Goal: Task Accomplishment & Management: Complete application form

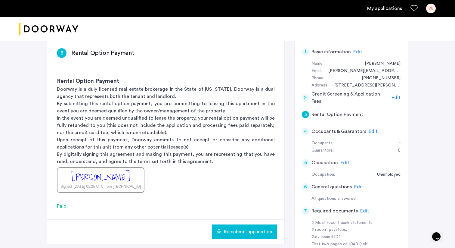
scroll to position [74, 0]
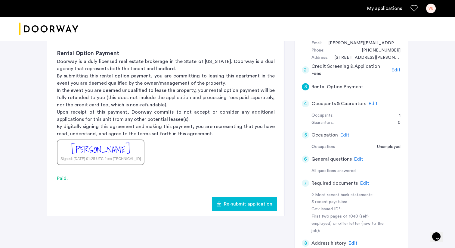
click at [364, 184] on span "Edit" at bounding box center [364, 182] width 9 height 5
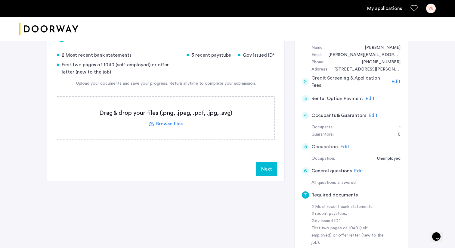
scroll to position [57, 0]
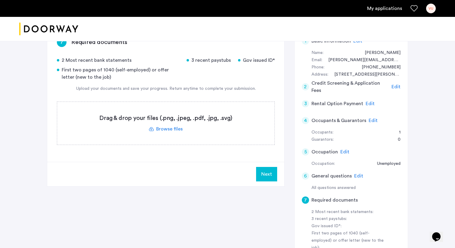
click at [171, 128] on label at bounding box center [165, 123] width 217 height 43
click at [0, 0] on input "file" at bounding box center [0, 0] width 0 height 0
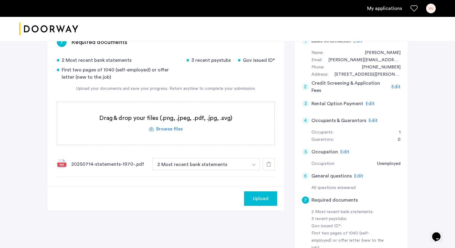
click at [255, 193] on button "Upload" at bounding box center [260, 198] width 33 height 14
click at [176, 130] on label at bounding box center [165, 123] width 217 height 43
click at [0, 0] on input "file" at bounding box center [0, 0] width 0 height 0
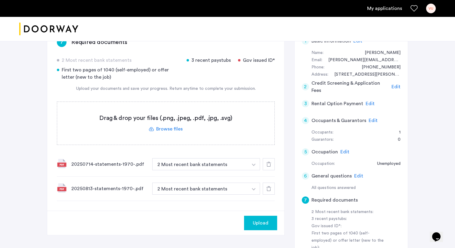
click at [189, 125] on label at bounding box center [165, 123] width 217 height 43
click at [0, 0] on input "file" at bounding box center [0, 0] width 0 height 0
click at [209, 133] on label at bounding box center [165, 123] width 217 height 43
click at [0, 0] on input "file" at bounding box center [0, 0] width 0 height 0
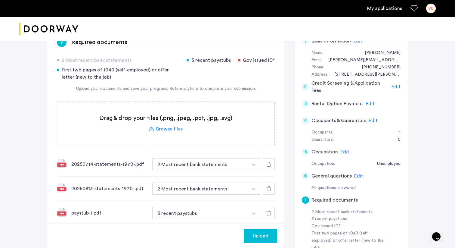
click at [200, 122] on label at bounding box center [165, 123] width 217 height 43
click at [0, 0] on input "file" at bounding box center [0, 0] width 0 height 0
click at [194, 125] on label at bounding box center [165, 123] width 217 height 43
click at [0, 0] on input "file" at bounding box center [0, 0] width 0 height 0
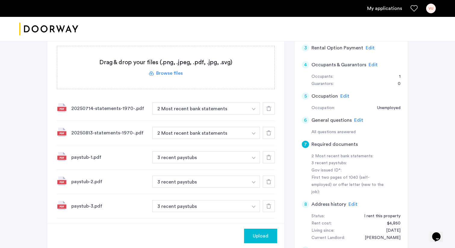
scroll to position [107, 0]
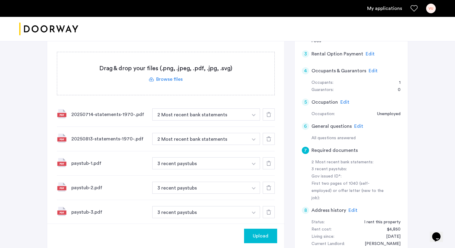
click at [180, 79] on label at bounding box center [165, 73] width 217 height 43
click at [0, 0] on input "file" at bounding box center [0, 0] width 0 height 0
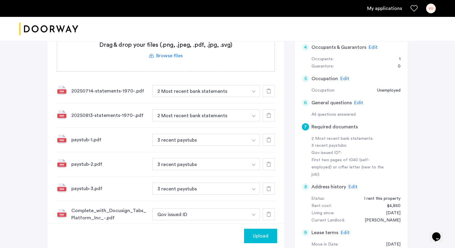
scroll to position [153, 0]
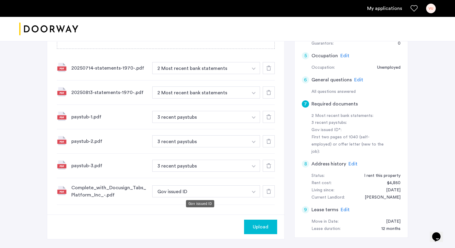
click at [226, 191] on button "Gov issued ID" at bounding box center [200, 191] width 96 height 12
click at [243, 193] on button "Gov issued ID" at bounding box center [200, 191] width 96 height 12
click at [268, 191] on icon at bounding box center [268, 191] width 5 height 5
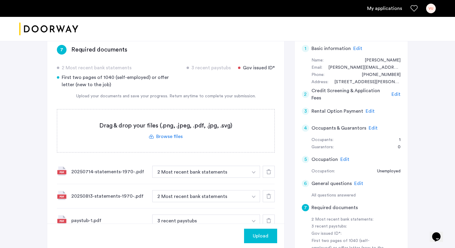
scroll to position [49, 0]
click at [174, 130] on label at bounding box center [165, 131] width 217 height 43
click at [0, 0] on input "file" at bounding box center [0, 0] width 0 height 0
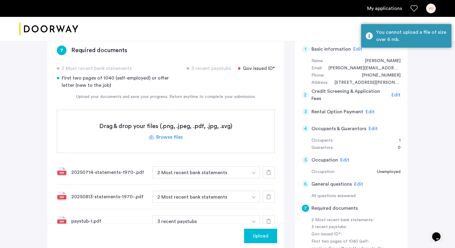
click at [174, 130] on label at bounding box center [165, 131] width 217 height 43
click at [0, 0] on input "file" at bounding box center [0, 0] width 0 height 0
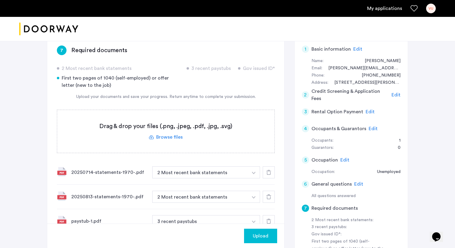
click at [175, 137] on label at bounding box center [165, 131] width 217 height 43
click at [0, 0] on input "file" at bounding box center [0, 0] width 0 height 0
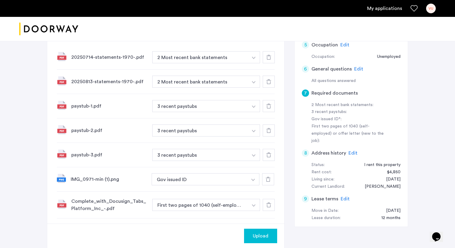
scroll to position [168, 0]
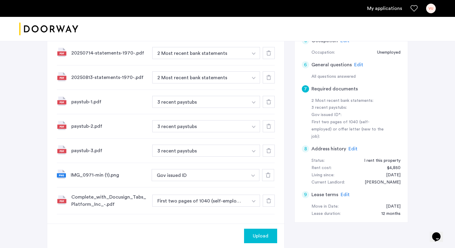
click at [268, 198] on icon at bounding box center [268, 200] width 5 height 5
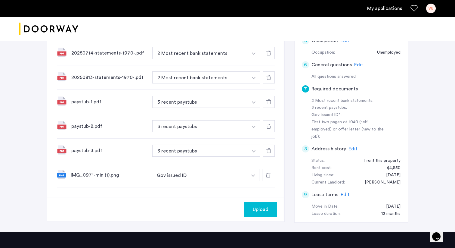
click at [268, 176] on icon at bounding box center [268, 174] width 5 height 5
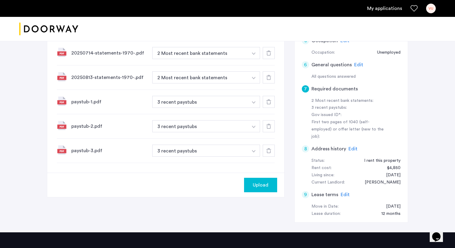
click at [264, 186] on span "Upload" at bounding box center [261, 184] width 16 height 7
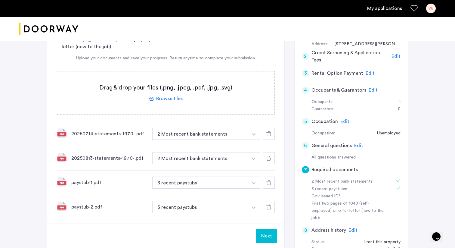
scroll to position [64, 0]
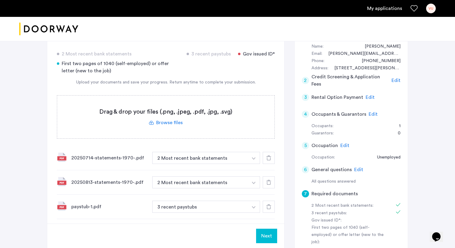
click at [367, 99] on span "Edit" at bounding box center [369, 97] width 9 height 5
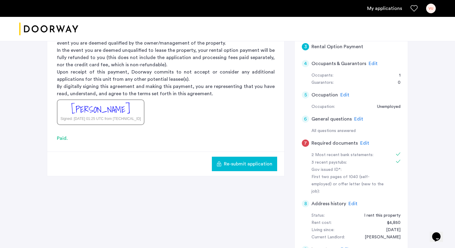
scroll to position [115, 0]
click at [360, 141] on span "Edit" at bounding box center [364, 142] width 9 height 5
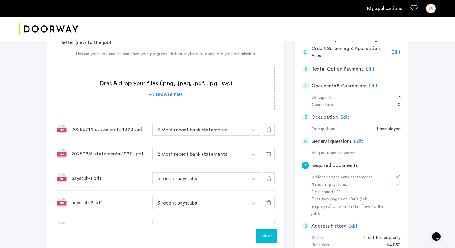
scroll to position [81, 0]
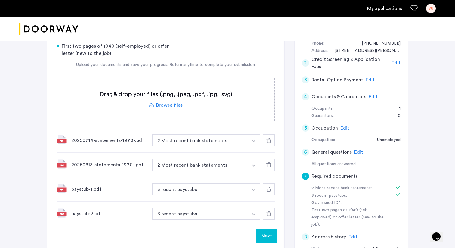
click at [369, 81] on span "Edit" at bounding box center [369, 79] width 9 height 5
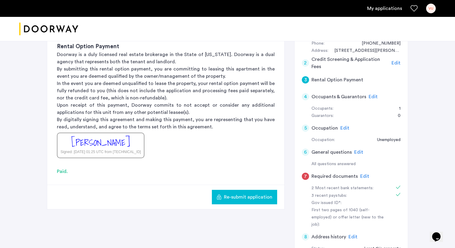
click at [257, 190] on button "Re-submit application" at bounding box center [244, 196] width 65 height 14
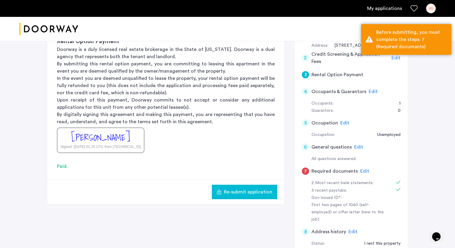
scroll to position [88, 0]
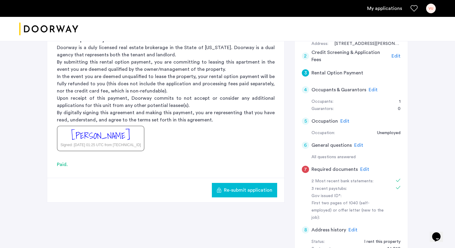
click at [360, 168] on span "Edit" at bounding box center [364, 169] width 9 height 5
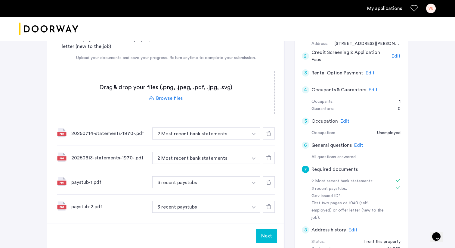
click at [269, 132] on icon at bounding box center [268, 133] width 5 height 5
click at [269, 155] on icon at bounding box center [268, 157] width 5 height 5
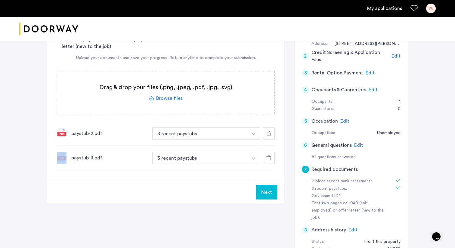
click at [269, 132] on icon at bounding box center [268, 133] width 5 height 5
click at [269, 155] on icon at bounding box center [268, 157] width 5 height 5
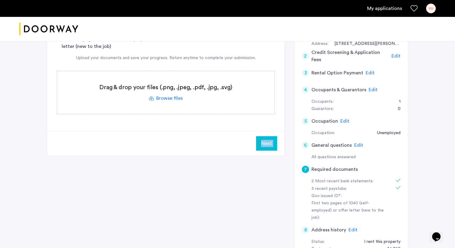
click at [269, 132] on div "Next" at bounding box center [165, 143] width 237 height 24
click at [267, 144] on button "Next" at bounding box center [266, 143] width 21 height 14
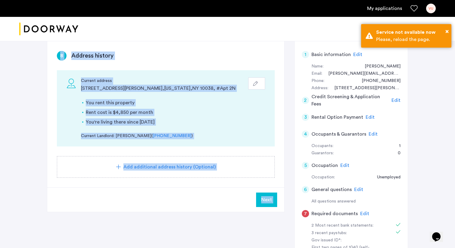
scroll to position [45, 0]
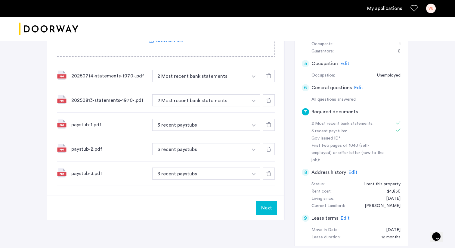
scroll to position [148, 0]
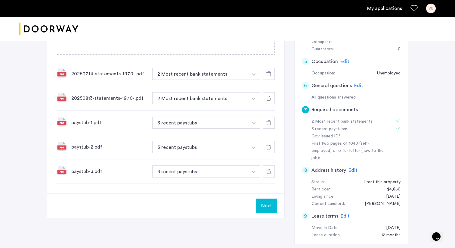
click at [269, 74] on icon at bounding box center [268, 73] width 5 height 5
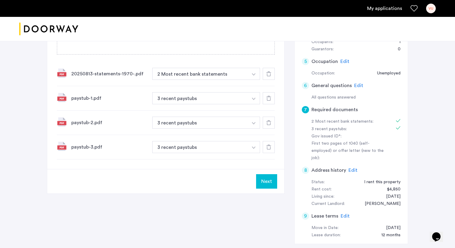
click at [269, 74] on icon at bounding box center [268, 73] width 5 height 5
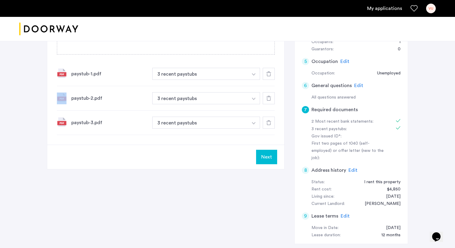
click at [269, 74] on icon at bounding box center [268, 73] width 5 height 5
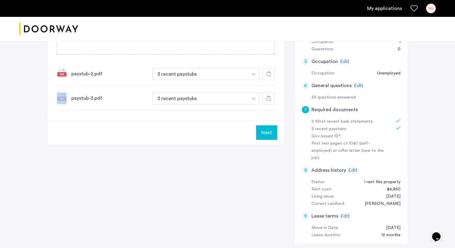
click at [269, 74] on icon at bounding box center [268, 73] width 5 height 5
click at [269, 96] on icon at bounding box center [268, 98] width 5 height 5
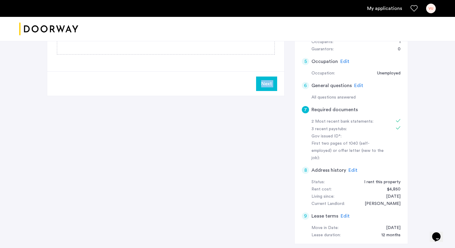
click at [267, 87] on button "Next" at bounding box center [266, 83] width 21 height 14
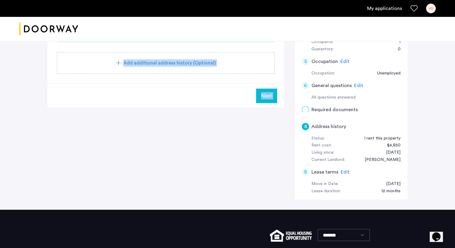
scroll to position [0, 0]
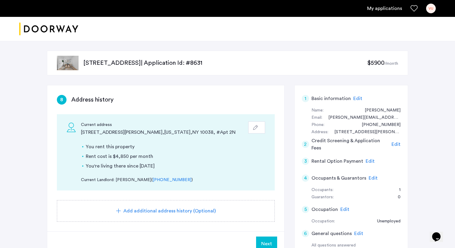
click at [280, 91] on div "8 Address history Current address [STREET_ADDRESS][PERSON_NAME][US_STATE] You r…" at bounding box center [165, 158] width 237 height 146
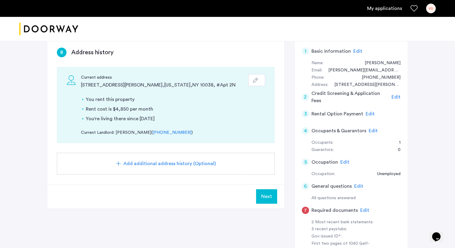
scroll to position [45, 0]
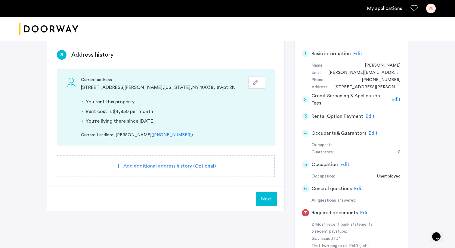
click at [367, 115] on span "Edit" at bounding box center [369, 116] width 9 height 5
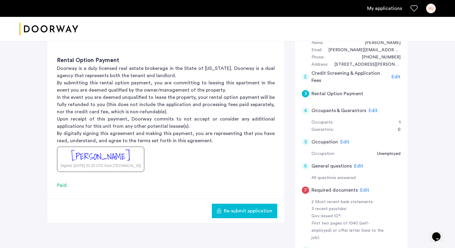
scroll to position [80, 0]
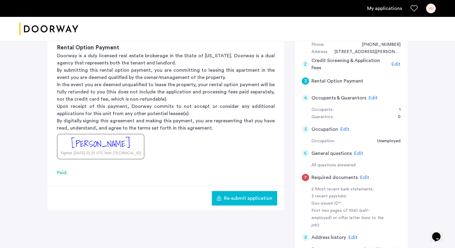
click at [236, 201] on span "Re-submit application" at bounding box center [248, 197] width 48 height 7
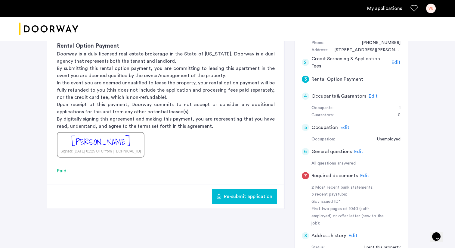
scroll to position [87, 0]
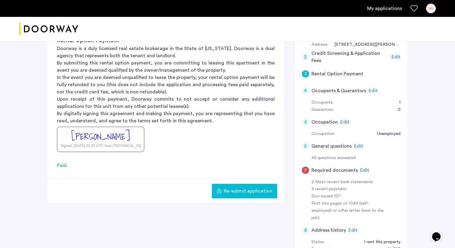
click at [351, 227] on span "Edit" at bounding box center [352, 229] width 9 height 5
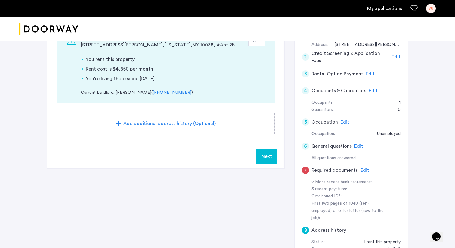
click at [360, 171] on span "Edit" at bounding box center [364, 170] width 9 height 5
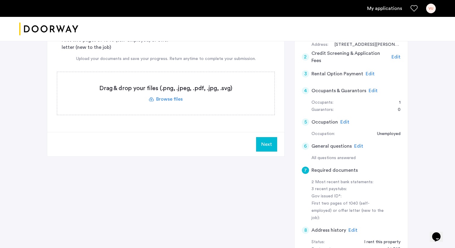
click at [275, 142] on button "Next" at bounding box center [266, 144] width 21 height 14
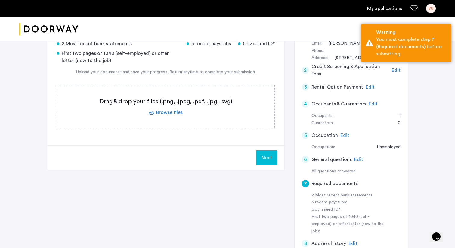
scroll to position [73, 0]
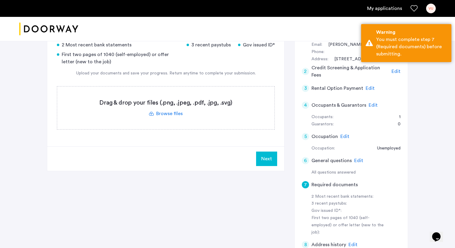
click at [368, 86] on span "Edit" at bounding box center [369, 88] width 9 height 5
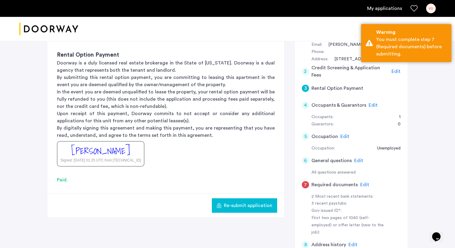
click at [237, 210] on button "Re-submit application" at bounding box center [244, 205] width 65 height 14
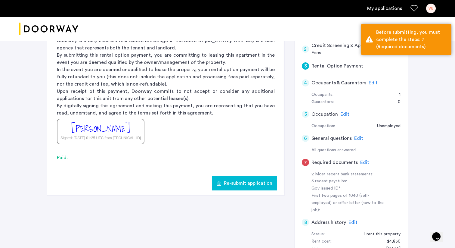
scroll to position [96, 0]
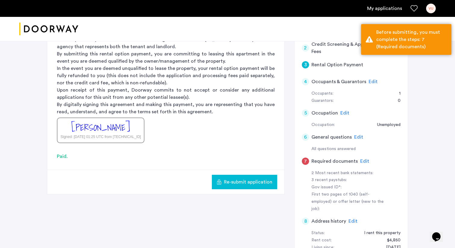
click at [364, 161] on span "Edit" at bounding box center [364, 160] width 9 height 5
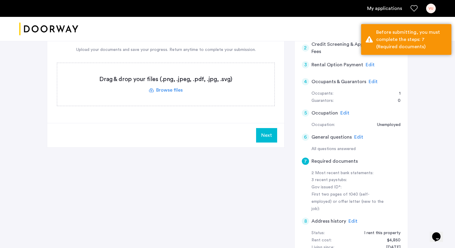
click at [174, 90] on label at bounding box center [165, 84] width 217 height 43
click at [0, 0] on input "file" at bounding box center [0, 0] width 0 height 0
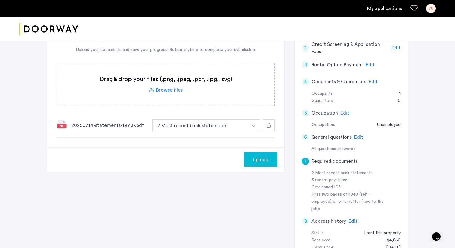
click at [266, 161] on span "Upload" at bounding box center [261, 159] width 16 height 7
click at [370, 65] on span "Edit" at bounding box center [369, 64] width 9 height 5
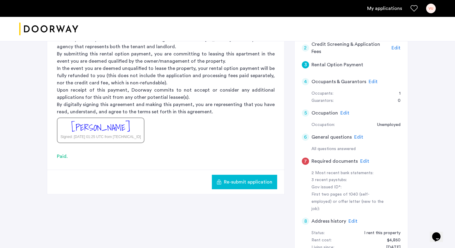
click at [257, 181] on span "Re-submit application" at bounding box center [248, 181] width 48 height 7
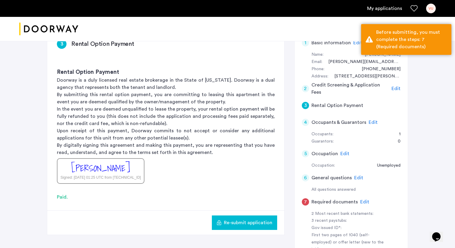
scroll to position [0, 0]
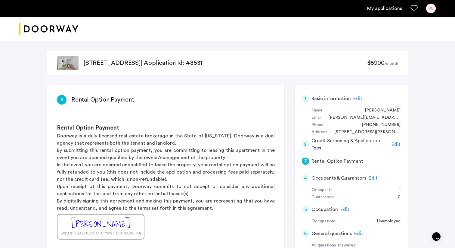
click at [156, 65] on p "[STREET_ADDRESS] | Application Id: #8631" at bounding box center [225, 63] width 284 height 8
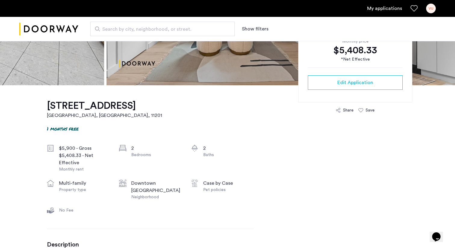
scroll to position [141, 0]
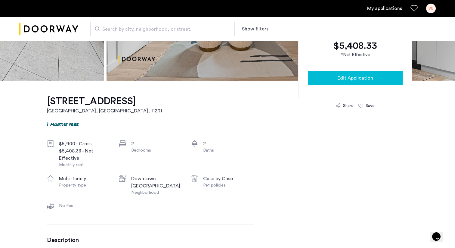
click at [330, 81] on div "Edit Application" at bounding box center [354, 77] width 85 height 7
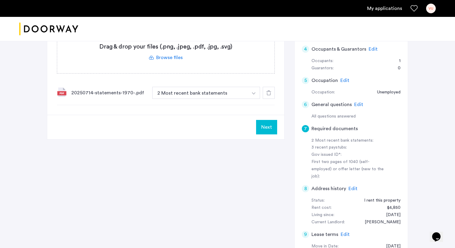
scroll to position [126, 0]
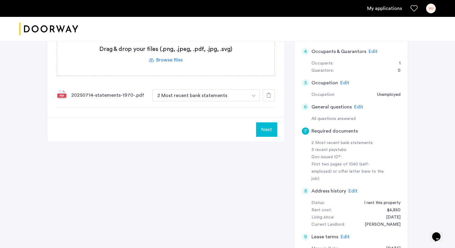
click at [342, 82] on span "Edit" at bounding box center [344, 82] width 9 height 5
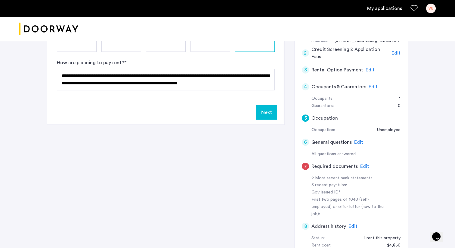
scroll to position [70, 0]
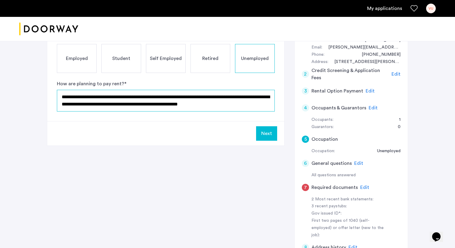
drag, startPoint x: 255, startPoint y: 106, endPoint x: 21, endPoint y: 94, distance: 234.6
click at [21, 94] on div "**********" at bounding box center [227, 150] width 455 height 359
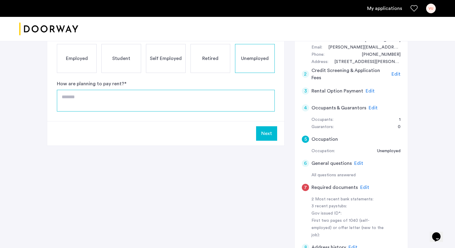
type textarea "*"
type textarea "**********"
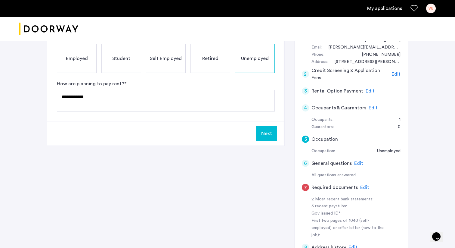
click at [264, 136] on button "Next" at bounding box center [266, 133] width 21 height 14
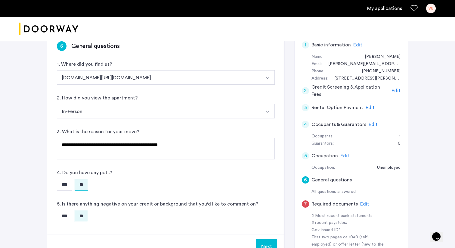
scroll to position [58, 0]
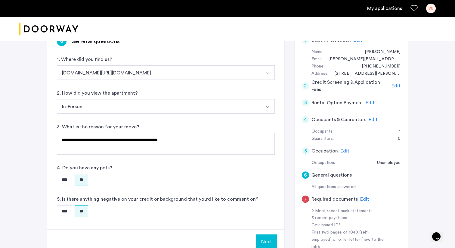
click at [362, 199] on span "Edit" at bounding box center [364, 198] width 9 height 5
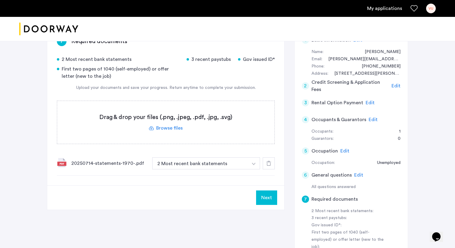
click at [164, 134] on label at bounding box center [165, 122] width 217 height 43
click at [0, 0] on input "file" at bounding box center [0, 0] width 0 height 0
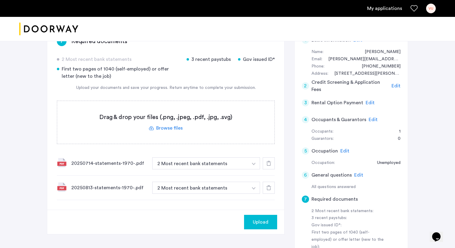
click at [176, 126] on label at bounding box center [165, 122] width 217 height 43
click at [0, 0] on input "file" at bounding box center [0, 0] width 0 height 0
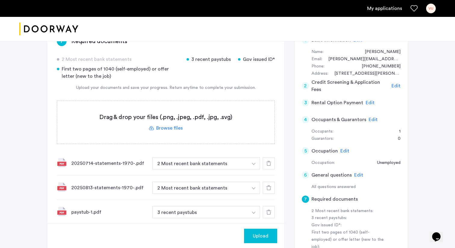
click at [184, 126] on label at bounding box center [165, 122] width 217 height 43
click at [0, 0] on input "file" at bounding box center [0, 0] width 0 height 0
click at [181, 129] on label at bounding box center [165, 122] width 217 height 43
click at [0, 0] on input "file" at bounding box center [0, 0] width 0 height 0
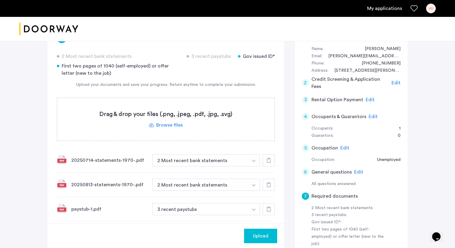
scroll to position [61, 0]
click at [260, 234] on span "Upload" at bounding box center [261, 235] width 16 height 7
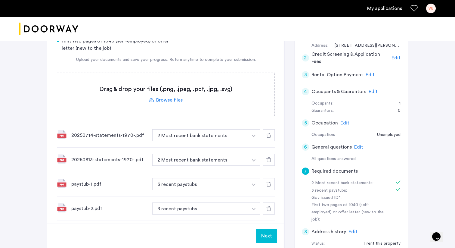
scroll to position [78, 0]
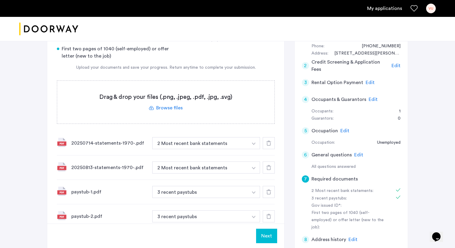
click at [175, 108] on label at bounding box center [165, 102] width 217 height 43
click at [0, 0] on input "file" at bounding box center [0, 0] width 0 height 0
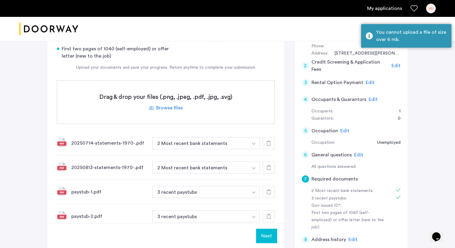
click at [179, 112] on label at bounding box center [165, 102] width 217 height 43
click at [0, 0] on input "file" at bounding box center [0, 0] width 0 height 0
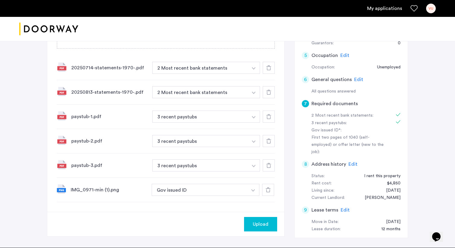
scroll to position [154, 0]
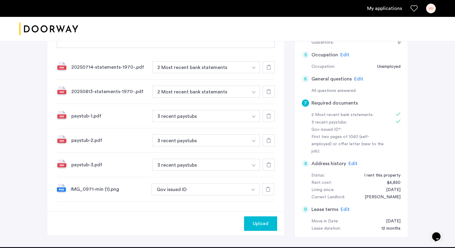
click at [267, 223] on span "Upload" at bounding box center [261, 223] width 16 height 7
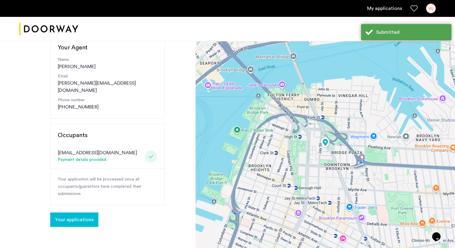
scroll to position [72, 0]
